Goal: Information Seeking & Learning: Learn about a topic

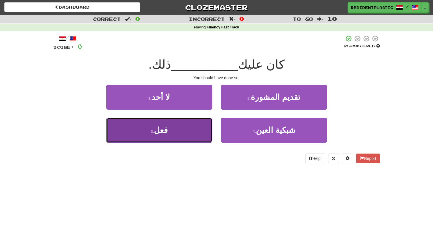
click at [188, 126] on button "3 . فعل" at bounding box center [159, 130] width 106 height 25
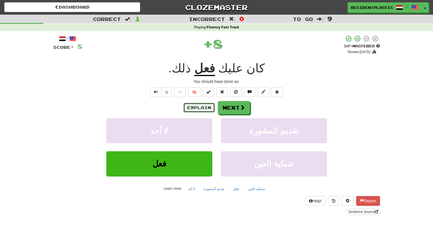
click at [198, 110] on button "Explain" at bounding box center [199, 108] width 32 height 10
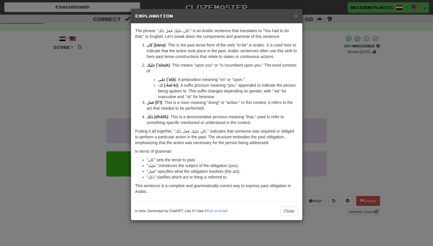
click at [350, 92] on div "× Explanation The phrase "كان عليك فعل ذلك." is an Arabic sentence that transla…" at bounding box center [216, 123] width 433 height 246
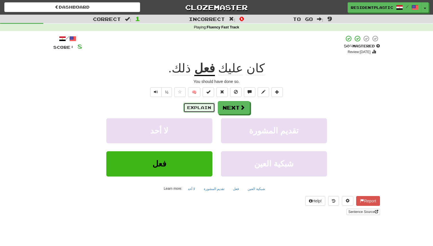
click at [204, 111] on button "Explain" at bounding box center [199, 108] width 32 height 10
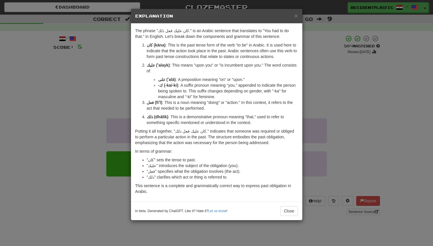
click at [346, 114] on div "× Explanation The phrase "كان عليك فعل ذلك." is an Arabic sentence that transla…" at bounding box center [216, 123] width 433 height 246
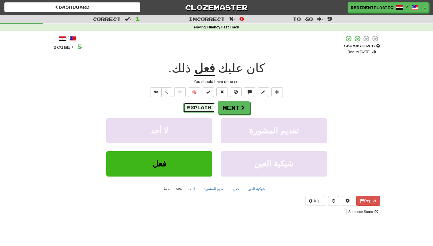
click at [191, 107] on button "Explain" at bounding box center [199, 108] width 32 height 10
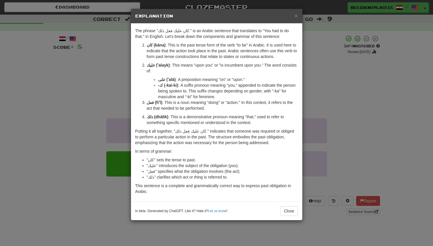
click at [390, 110] on div "× Explanation The phrase "كان عليك فعل ذلك." is an Arabic sentence that transla…" at bounding box center [216, 123] width 433 height 246
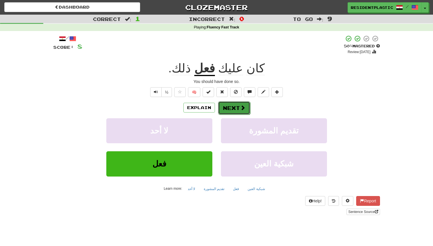
click at [232, 112] on button "Next" at bounding box center [234, 107] width 32 height 13
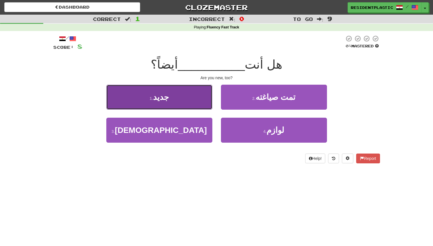
click at [204, 96] on button "1 . جديد" at bounding box center [159, 97] width 106 height 25
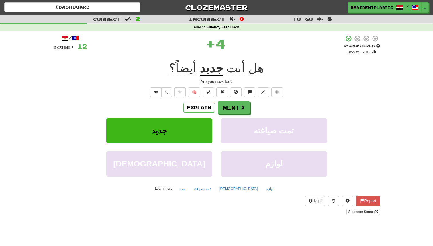
click at [202, 101] on div "/ Score: 12 + 4 25 % Mastered Review: 2025-09-17 هل أنت جديد أيضاً؟ Are you new…" at bounding box center [216, 125] width 327 height 180
click at [199, 110] on button "Explain" at bounding box center [199, 108] width 32 height 10
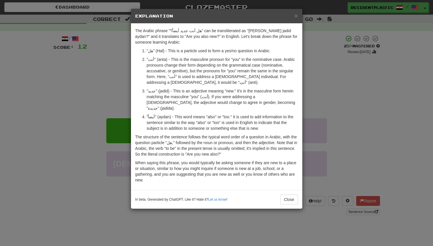
click at [107, 112] on div "× Explanation The Arabic phrase "هل أنت جديد أيضاً؟" can be transliterated as "…" at bounding box center [216, 123] width 433 height 246
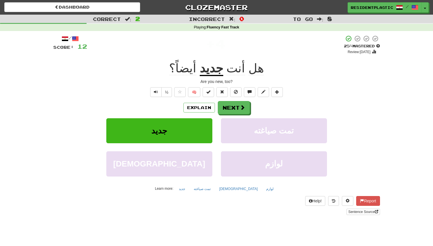
click at [148, 90] on div "½ 🧠" at bounding box center [216, 92] width 327 height 10
click at [151, 91] on button "Text-to-speech controls" at bounding box center [155, 92] width 11 height 10
click at [189, 108] on button "Explain" at bounding box center [199, 108] width 32 height 10
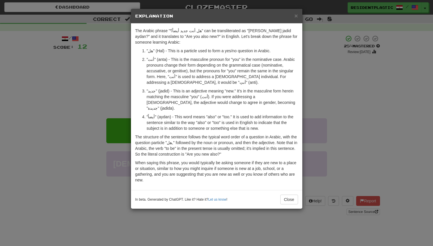
click at [131, 115] on div "The Arabic phrase "هل أنت جديد أيضاً؟" can be transliterated as "Hal anta jadid…" at bounding box center [216, 107] width 171 height 166
click at [128, 107] on div "× Explanation The Arabic phrase "هل أنت جديد أيضاً؟" can be transliterated as "…" at bounding box center [216, 123] width 433 height 246
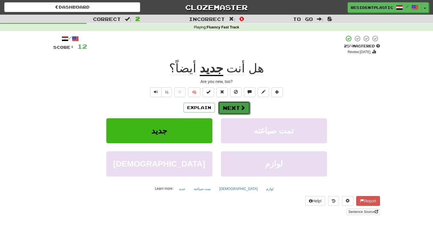
click at [224, 112] on button "Next" at bounding box center [234, 107] width 32 height 13
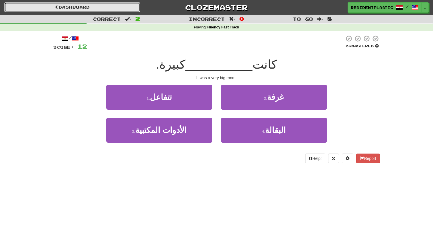
click at [106, 5] on link "Dashboard" at bounding box center [72, 7] width 136 height 10
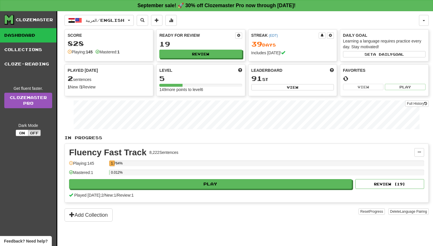
click at [105, 13] on div "العربية / English Bahasa Indonesia / English Streak: 47 Review: 20 Points today…" at bounding box center [247, 135] width 364 height 249
click at [103, 18] on span "العربية / English" at bounding box center [105, 20] width 39 height 5
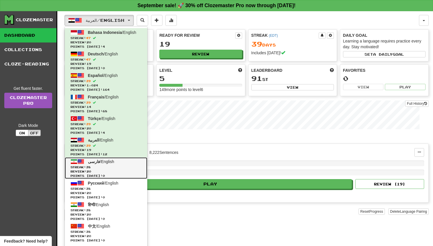
click at [126, 171] on span "Review: 20" at bounding box center [106, 171] width 71 height 4
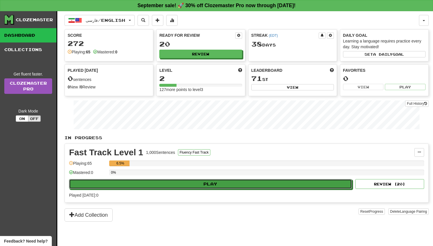
click at [175, 183] on button "Play" at bounding box center [210, 184] width 283 height 10
select select "**"
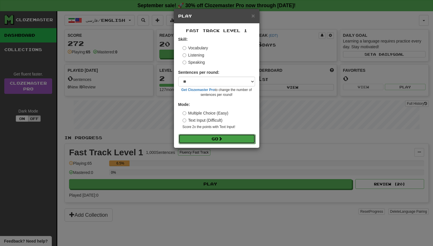
click at [206, 137] on button "Go" at bounding box center [217, 139] width 77 height 10
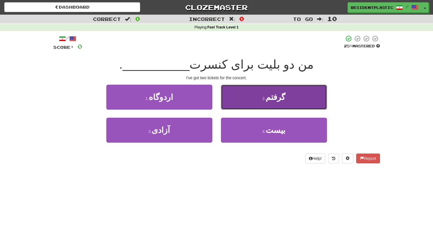
click at [221, 95] on button "2 . گرفتم" at bounding box center [274, 97] width 106 height 25
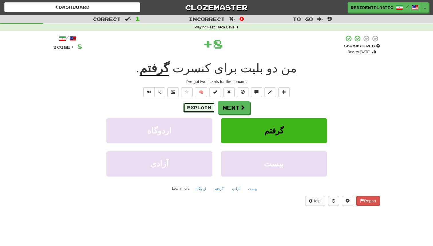
click at [199, 108] on button "Explain" at bounding box center [199, 108] width 32 height 10
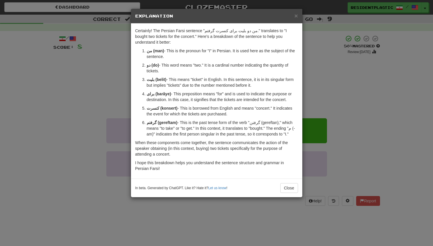
click at [91, 112] on div "× Explanation Certainly! The Persian Farsi sentence "من دو بلیت برای کنسرت گرفت…" at bounding box center [216, 123] width 433 height 246
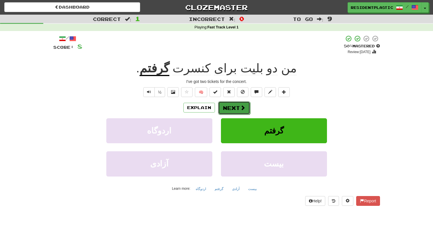
click at [230, 110] on button "Next" at bounding box center [234, 107] width 32 height 13
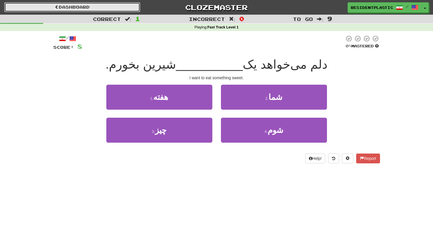
click at [111, 7] on link "Dashboard" at bounding box center [72, 7] width 136 height 10
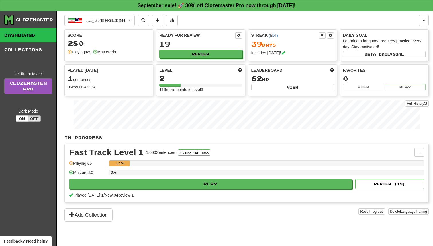
click at [114, 14] on div "فارسی / English Bahasa Indonesia / English Streak: 47 Review: 20 Points today: …" at bounding box center [247, 135] width 364 height 249
click at [113, 20] on span "فارسی / English" at bounding box center [106, 20] width 40 height 5
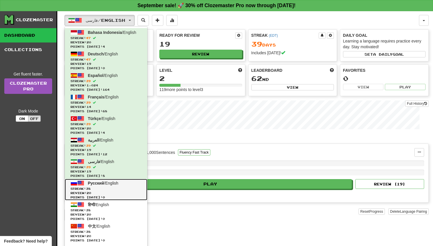
click at [123, 185] on link "Русский / English Streak: 38 Review: 20 Points today: 0" at bounding box center [106, 190] width 83 height 22
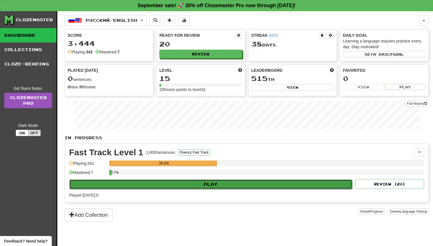
click at [174, 180] on button "Play" at bounding box center [210, 184] width 283 height 10
select select "**"
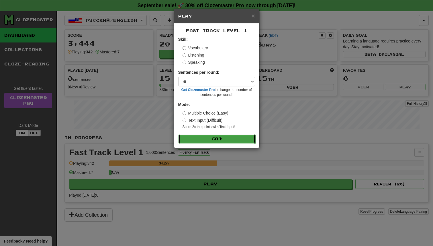
click at [198, 140] on button "Go" at bounding box center [217, 139] width 77 height 10
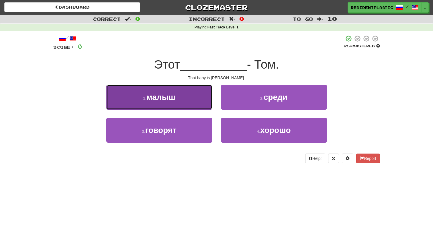
click at [192, 105] on button "1 . малыш" at bounding box center [159, 97] width 106 height 25
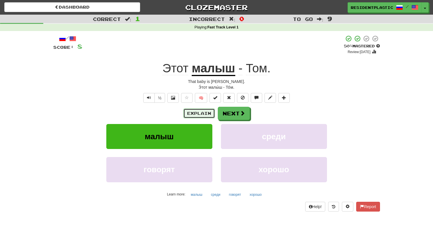
click at [204, 118] on button "Explain" at bounding box center [199, 113] width 32 height 10
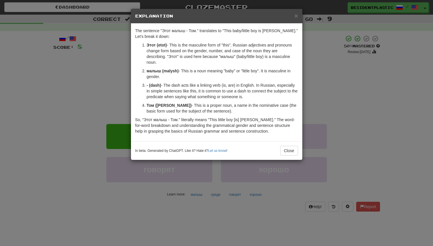
click at [320, 116] on div "× Explanation The sentence "Этот малыш - Том." translates to "This baby/little …" at bounding box center [216, 123] width 433 height 246
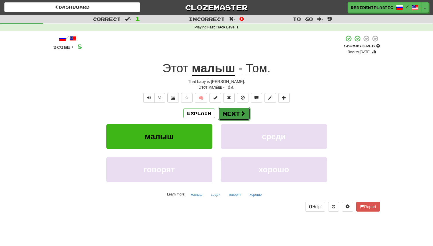
click at [240, 112] on span at bounding box center [242, 113] width 5 height 5
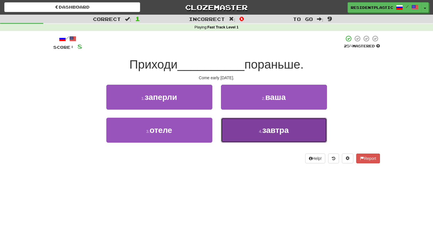
click at [254, 130] on button "4 . завтра" at bounding box center [274, 130] width 106 height 25
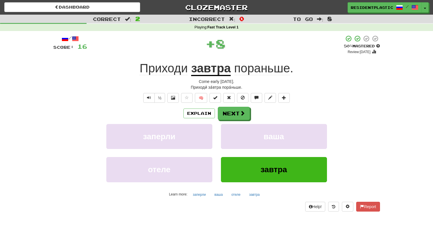
click at [179, 120] on div "Explain Next заперли ваша отеле завтра Learn more: заперли ваша отеле завтра" at bounding box center [216, 153] width 327 height 92
click at [191, 115] on button "Explain" at bounding box center [199, 113] width 32 height 10
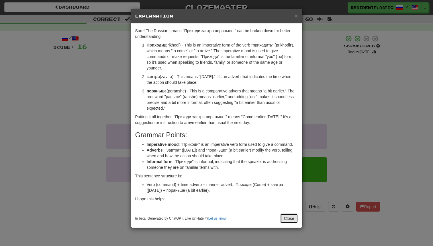
click at [288, 219] on button "Close" at bounding box center [289, 218] width 18 height 10
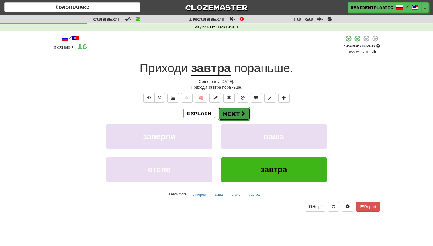
click at [226, 112] on button "Next" at bounding box center [234, 113] width 32 height 13
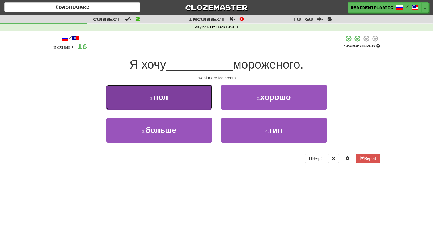
click at [202, 105] on button "1 . пол" at bounding box center [159, 97] width 106 height 25
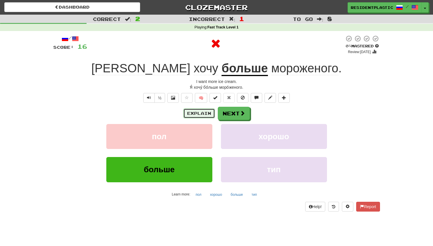
click at [197, 114] on button "Explain" at bounding box center [199, 113] width 32 height 10
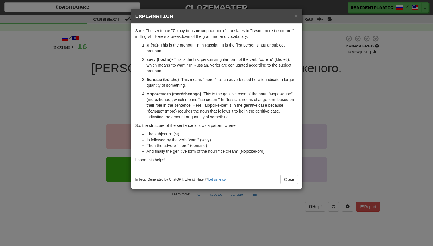
click at [325, 137] on div "× Explanation Sure! The sentence "Я хочу больше мороженого." translates to "I w…" at bounding box center [216, 123] width 433 height 246
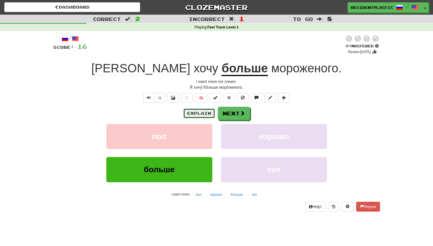
click at [200, 116] on button "Explain" at bounding box center [199, 113] width 32 height 10
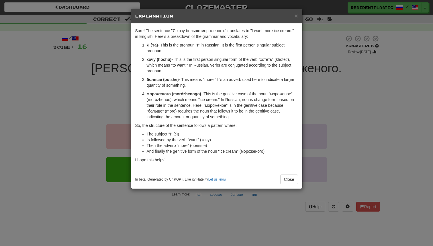
click at [327, 126] on div "× Explanation Sure! The sentence "Я хочу больше мороженого." translates to "I w…" at bounding box center [216, 123] width 433 height 246
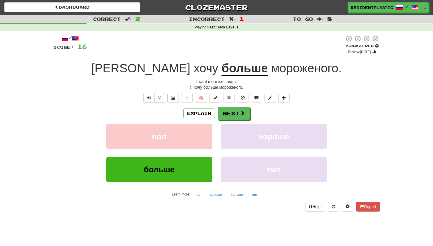
click at [252, 119] on div "Explain Next" at bounding box center [216, 113] width 327 height 13
click at [244, 117] on button "Next" at bounding box center [234, 113] width 32 height 13
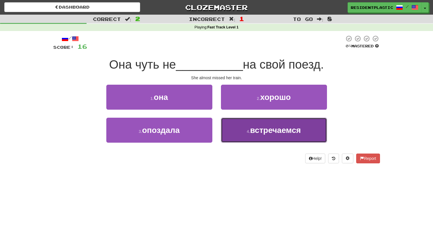
click at [255, 122] on button "4 . встречаемся" at bounding box center [274, 130] width 106 height 25
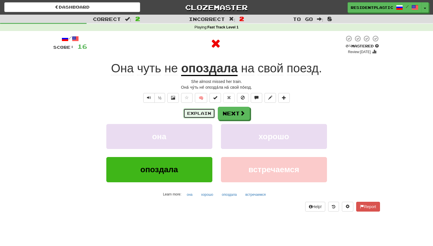
click at [205, 111] on button "Explain" at bounding box center [199, 113] width 32 height 10
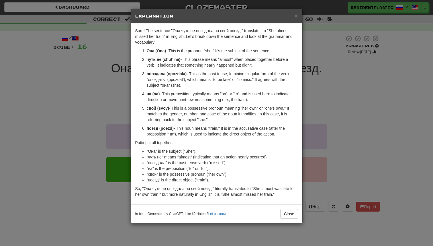
click at [335, 126] on div "× Explanation Sure! The sentence "Она чуть не опоздала на свой поезд." translat…" at bounding box center [216, 123] width 433 height 246
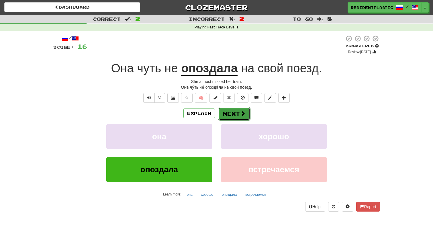
click at [231, 114] on button "Next" at bounding box center [234, 113] width 32 height 13
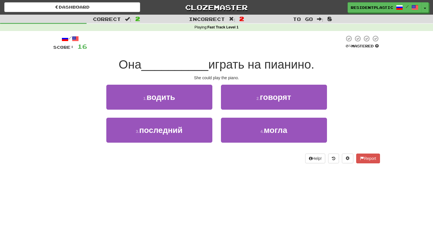
click at [136, 16] on span "2" at bounding box center [137, 18] width 5 height 7
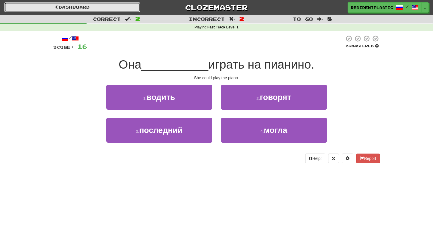
click at [135, 12] on link "Dashboard" at bounding box center [72, 7] width 136 height 10
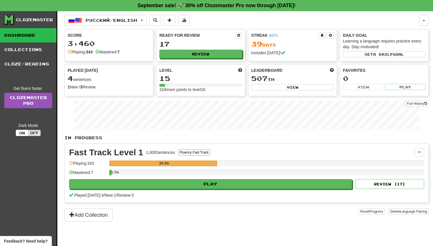
click at [110, 12] on div "Русский / English Bahasa Indonesia / English Streak: 47 Review: 20 Points [DATE…" at bounding box center [247, 135] width 364 height 249
click at [108, 18] on span "Русский / English" at bounding box center [112, 20] width 52 height 5
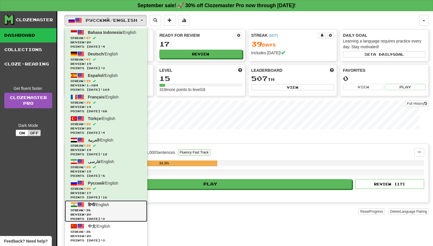
click at [123, 207] on link "हिन्दी / English Streak: 38 Review: 20 Points [DATE]: 0" at bounding box center [106, 211] width 83 height 22
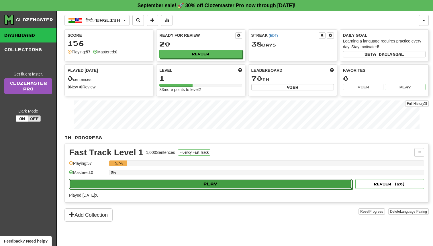
click at [188, 185] on button "Play" at bounding box center [210, 184] width 283 height 10
select select "**"
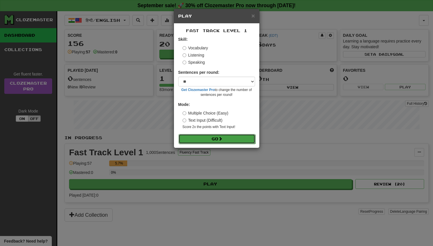
click at [209, 141] on button "Go" at bounding box center [217, 139] width 77 height 10
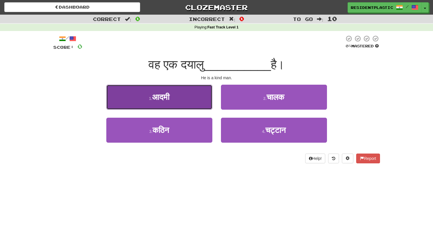
click at [175, 90] on button "1 . आदमी" at bounding box center [159, 97] width 106 height 25
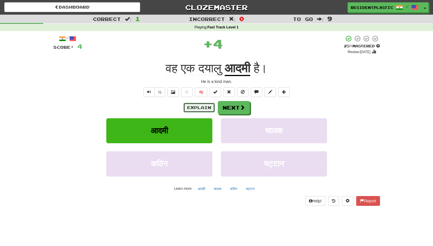
click at [187, 107] on button "Explain" at bounding box center [199, 108] width 32 height 10
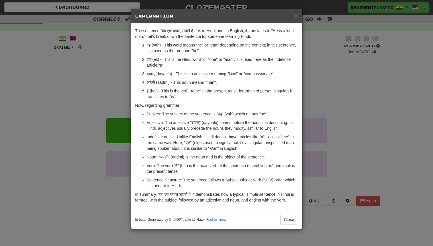
click at [82, 115] on div "× Explanation The sentence "वह एक दयालु आदमी है।" is in Hindi and, in English, …" at bounding box center [216, 123] width 433 height 246
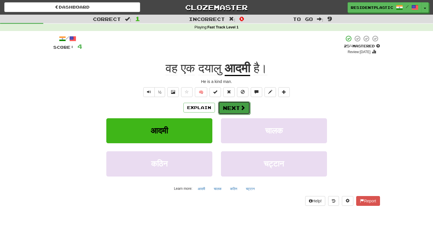
click at [232, 109] on button "Next" at bounding box center [234, 107] width 32 height 13
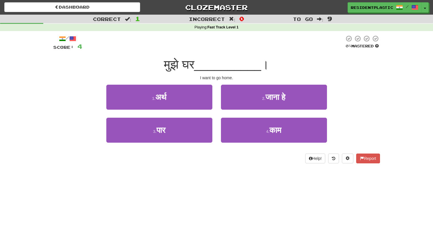
click at [128, 21] on span ":" at bounding box center [128, 19] width 6 height 5
click at [125, 12] on div "Dashboard Clozemaster ResidentPlastic / Toggle Dropdown Dashboard Leaderboard A…" at bounding box center [216, 6] width 433 height 13
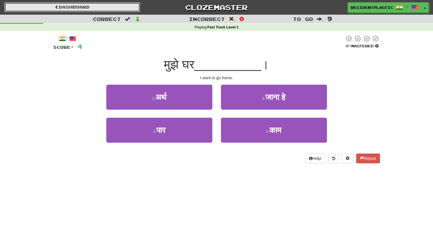
click at [125, 11] on link "Dashboard" at bounding box center [72, 7] width 136 height 10
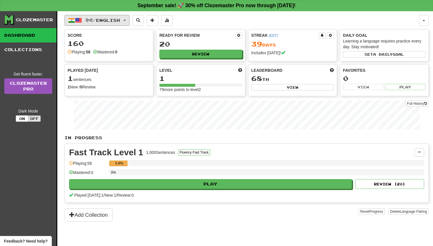
click at [117, 15] on button "हिन्दी / English" at bounding box center [97, 20] width 65 height 11
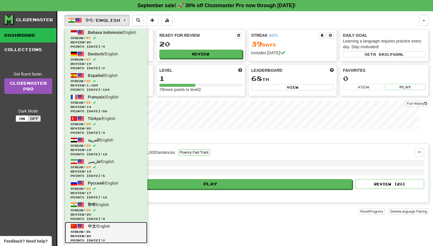
click at [99, 225] on span "中文 / English" at bounding box center [99, 226] width 22 height 5
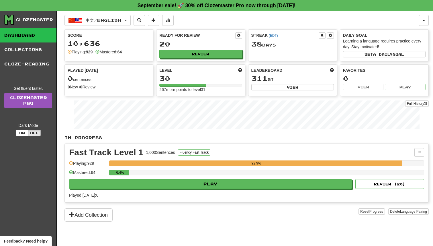
drag, startPoint x: 0, startPoint y: 0, endPoint x: 202, endPoint y: 178, distance: 268.7
click at [202, 178] on div "6.4%" at bounding box center [266, 173] width 315 height 9
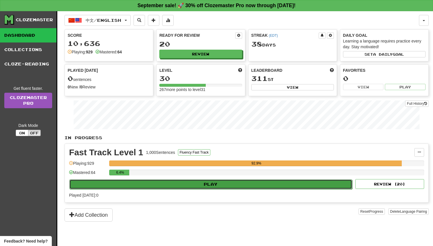
click at [200, 183] on button "Play" at bounding box center [210, 184] width 283 height 10
select select "**"
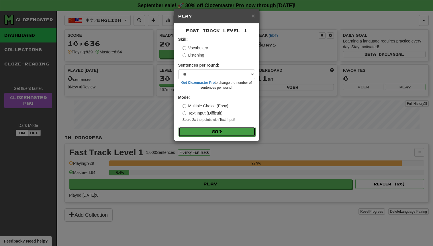
click at [212, 128] on button "Go" at bounding box center [217, 132] width 77 height 10
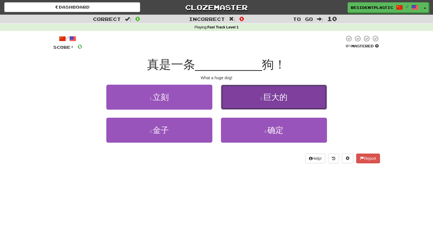
click at [223, 103] on button "2 . 巨大的" at bounding box center [274, 97] width 106 height 25
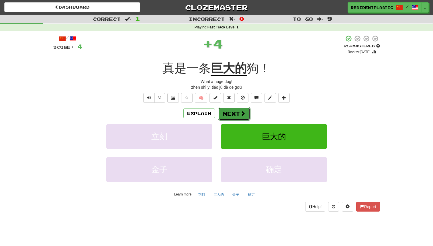
click at [240, 116] on span at bounding box center [242, 113] width 5 height 5
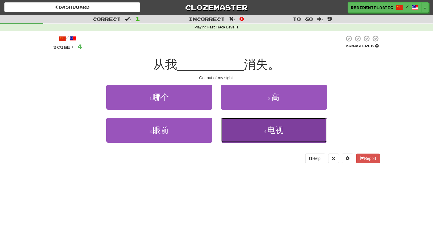
click at [240, 121] on button "4 . 电视" at bounding box center [274, 130] width 106 height 25
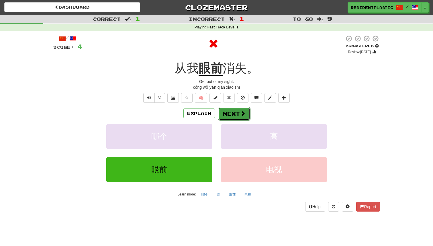
click at [237, 115] on button "Next" at bounding box center [234, 113] width 32 height 13
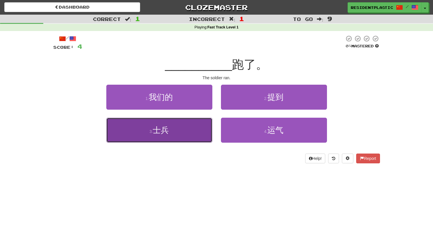
click at [196, 130] on button "3 . 士兵" at bounding box center [159, 130] width 106 height 25
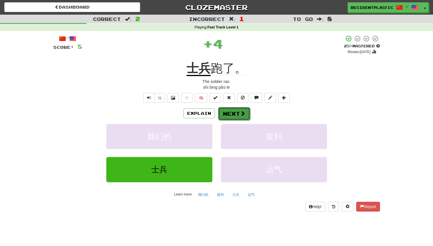
click at [232, 117] on button "Next" at bounding box center [234, 113] width 32 height 13
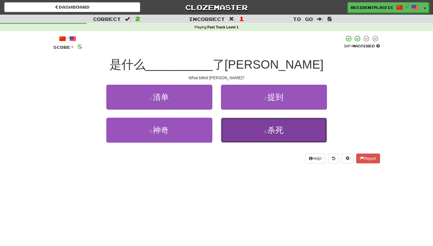
click at [229, 136] on button "4 . 杀死" at bounding box center [274, 130] width 106 height 25
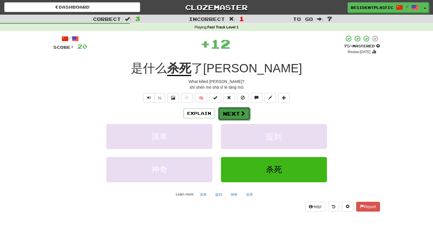
click at [229, 115] on button "Next" at bounding box center [234, 113] width 32 height 13
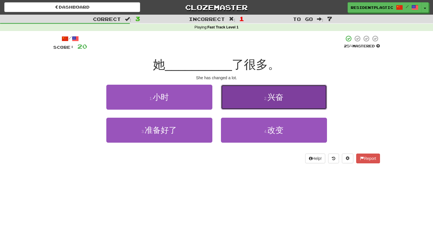
click at [252, 102] on button "2 . 兴奋" at bounding box center [274, 97] width 106 height 25
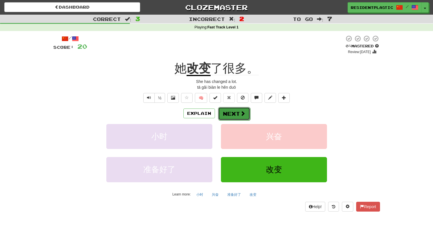
click at [229, 112] on button "Next" at bounding box center [234, 113] width 32 height 13
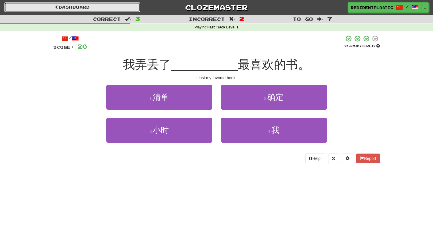
click at [108, 11] on link "Dashboard" at bounding box center [72, 7] width 136 height 10
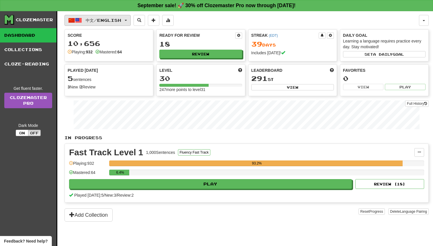
click at [112, 18] on span "中文 / English" at bounding box center [104, 20] width 36 height 5
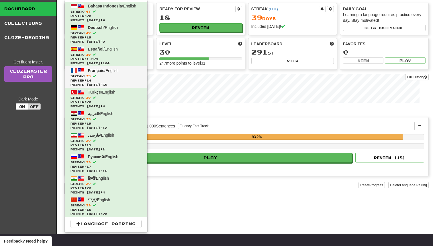
scroll to position [29, 0]
